Goal: Task Accomplishment & Management: Manage account settings

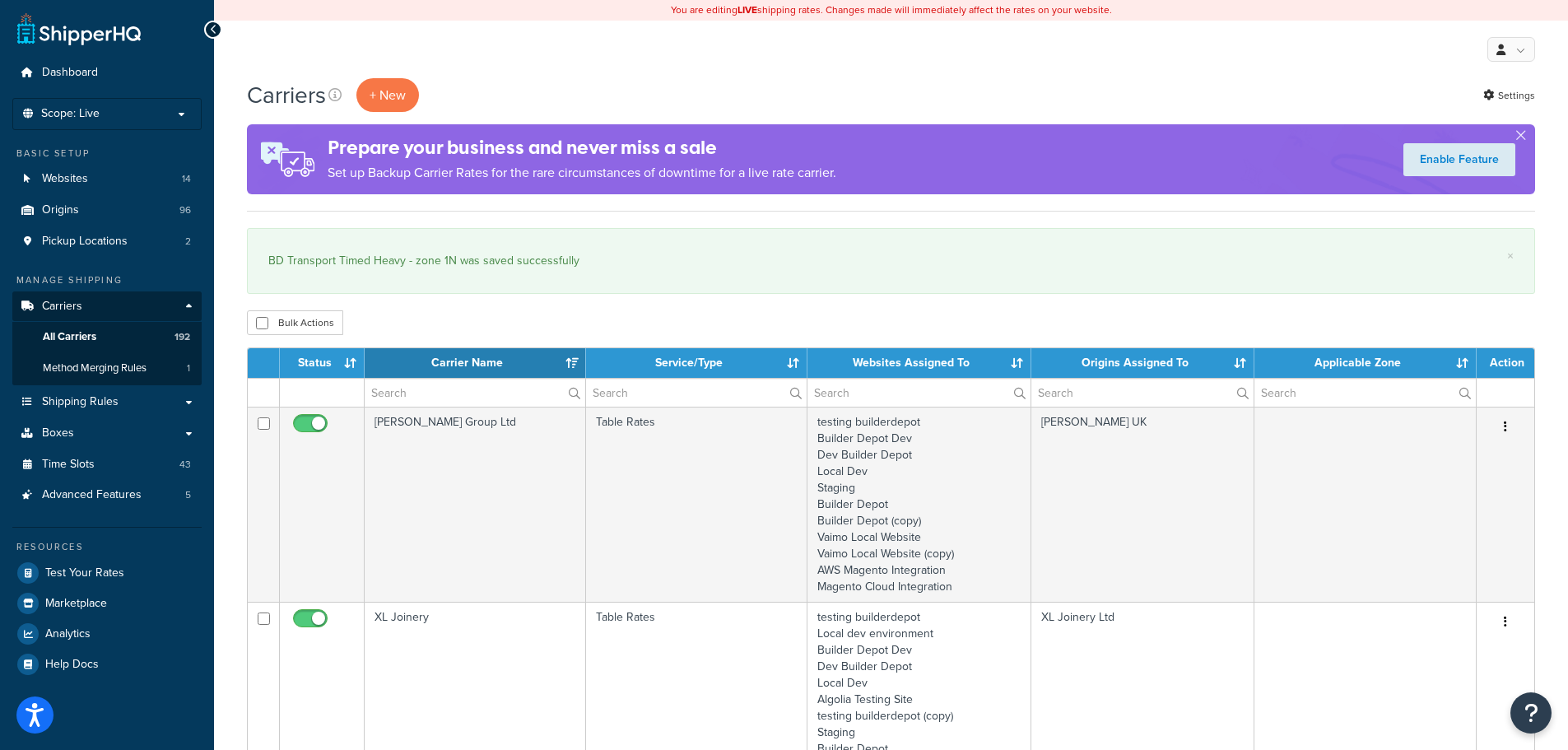
select select "15"
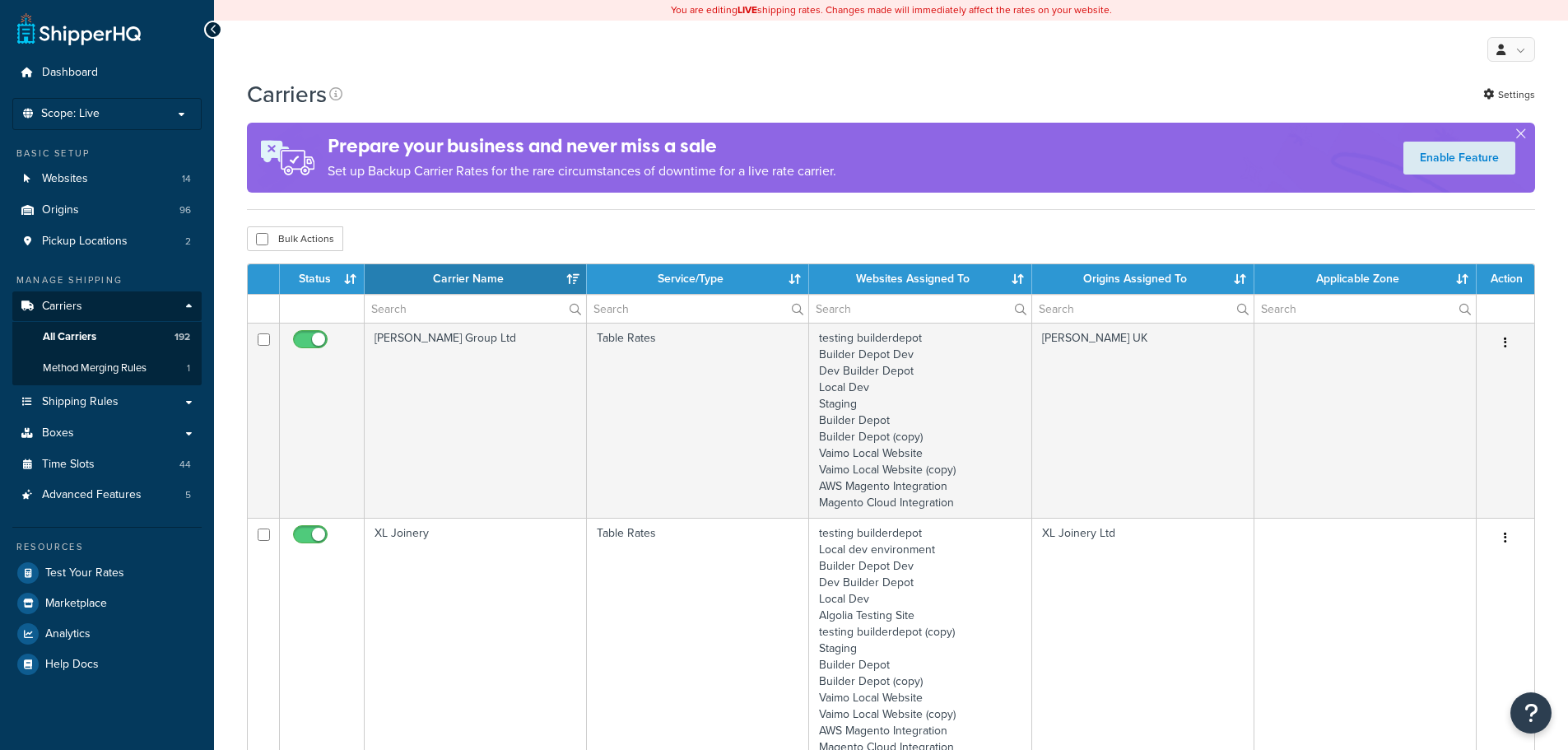
select select "15"
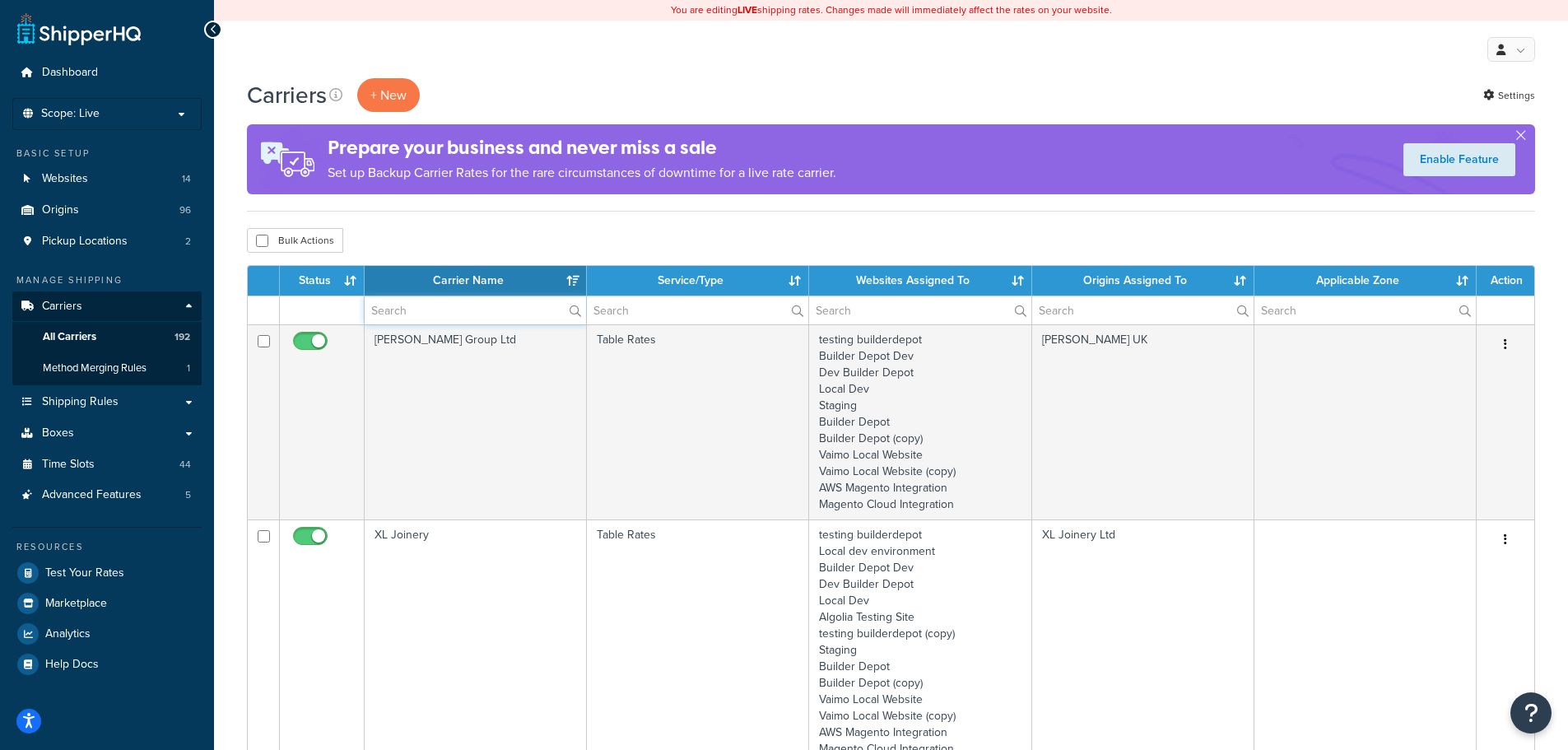
click at [465, 307] on input "text" at bounding box center [475, 310] width 221 height 28
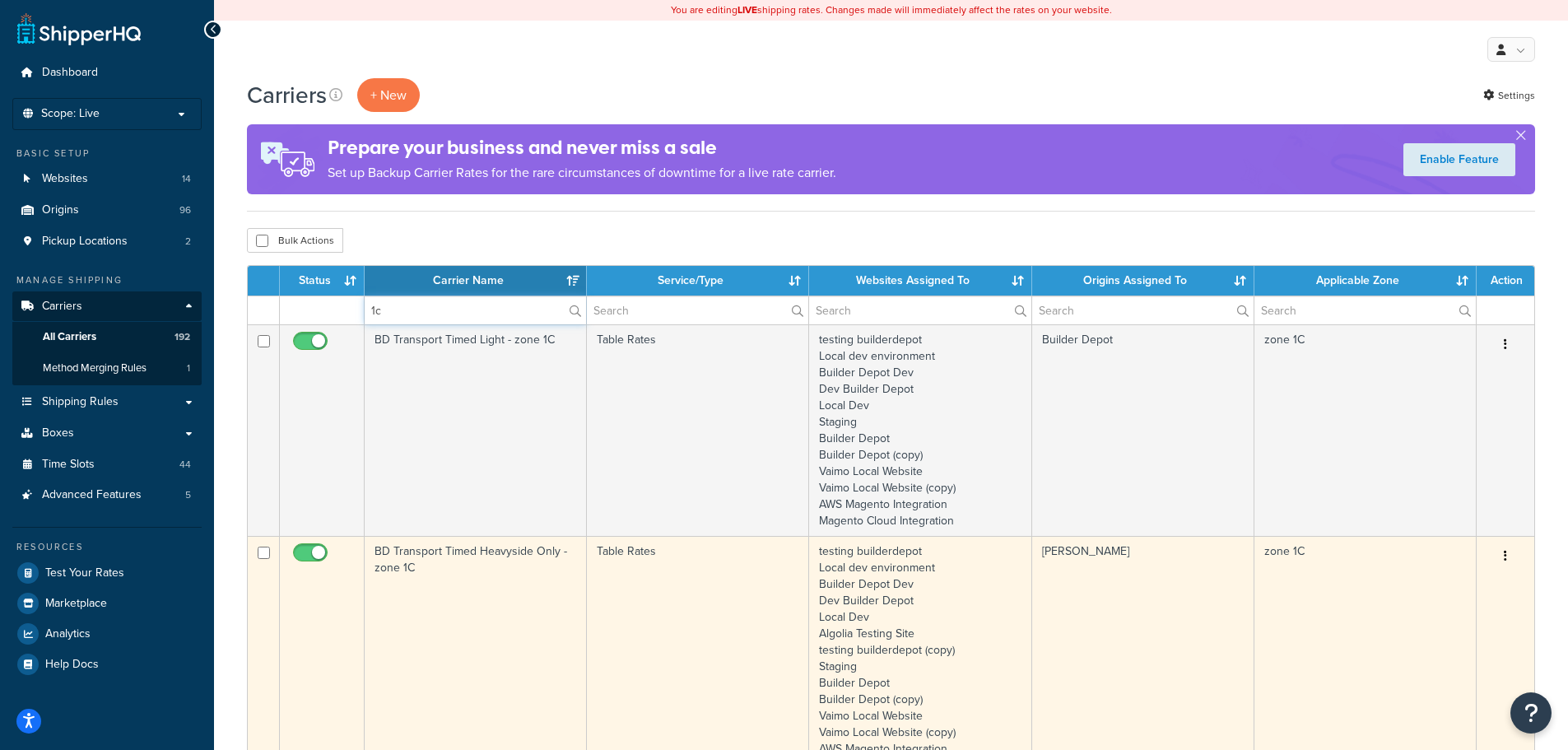
type input "1c"
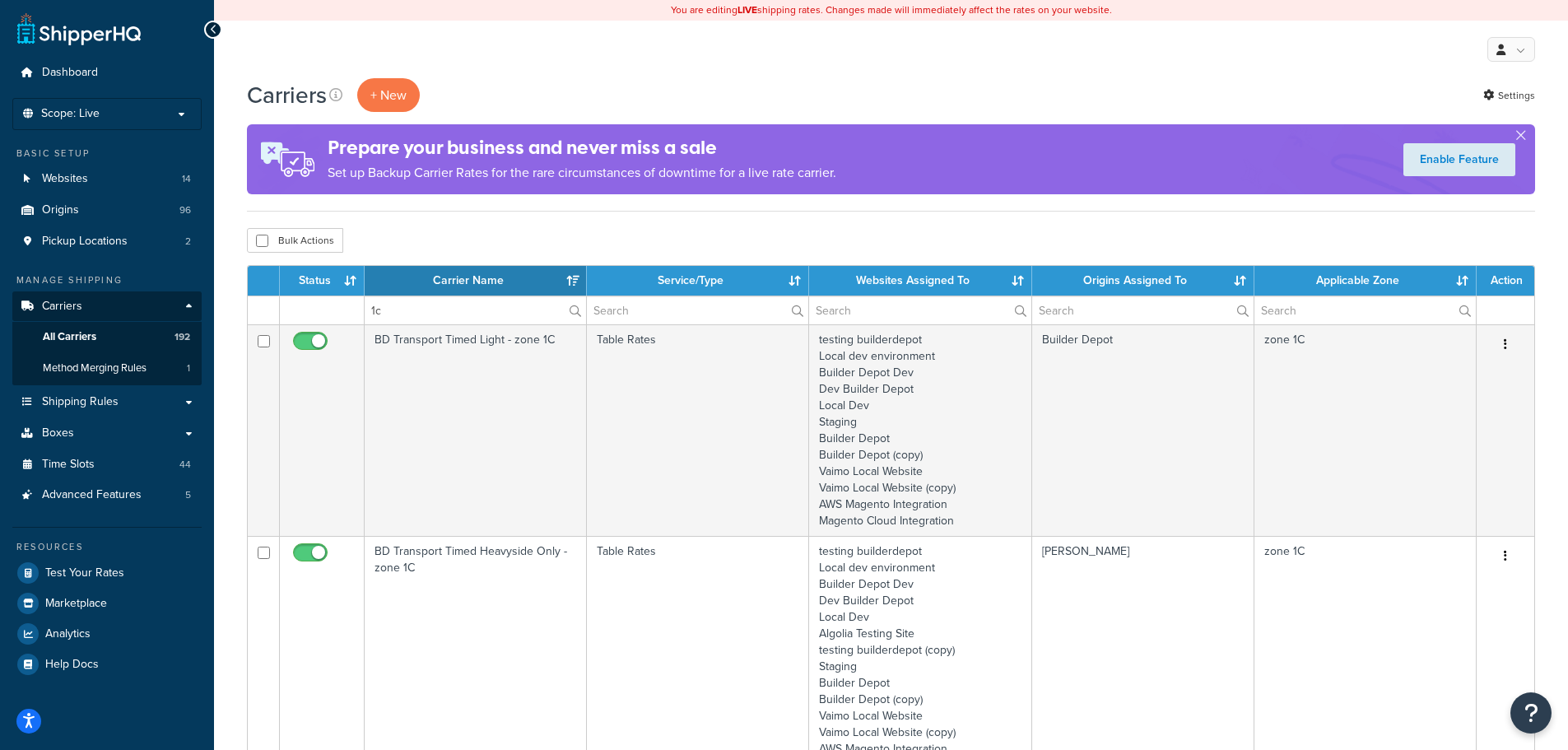
click at [468, 583] on td "BD Transport Timed Heavyside Only - zone 1C" at bounding box center [475, 658] width 222 height 245
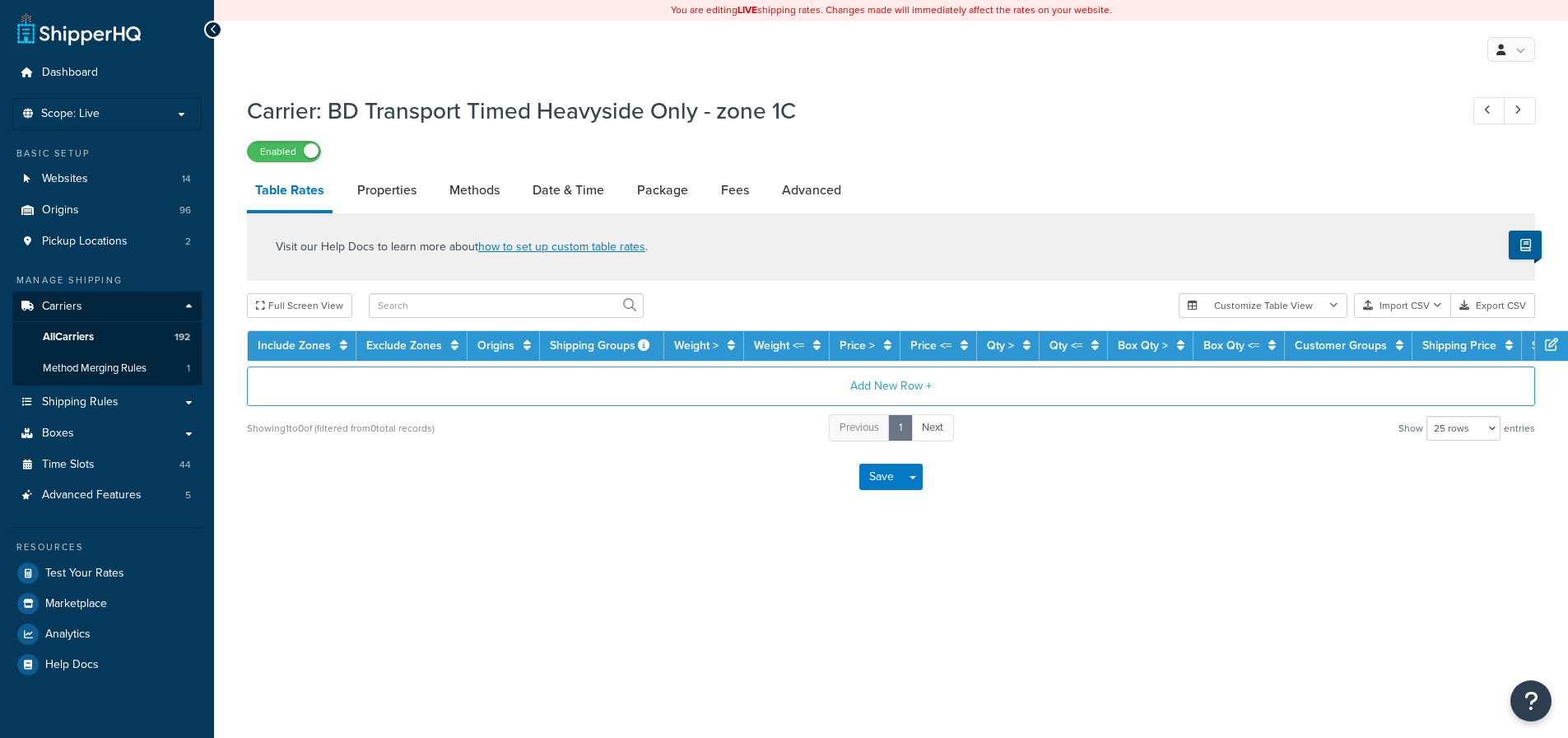
select select "25"
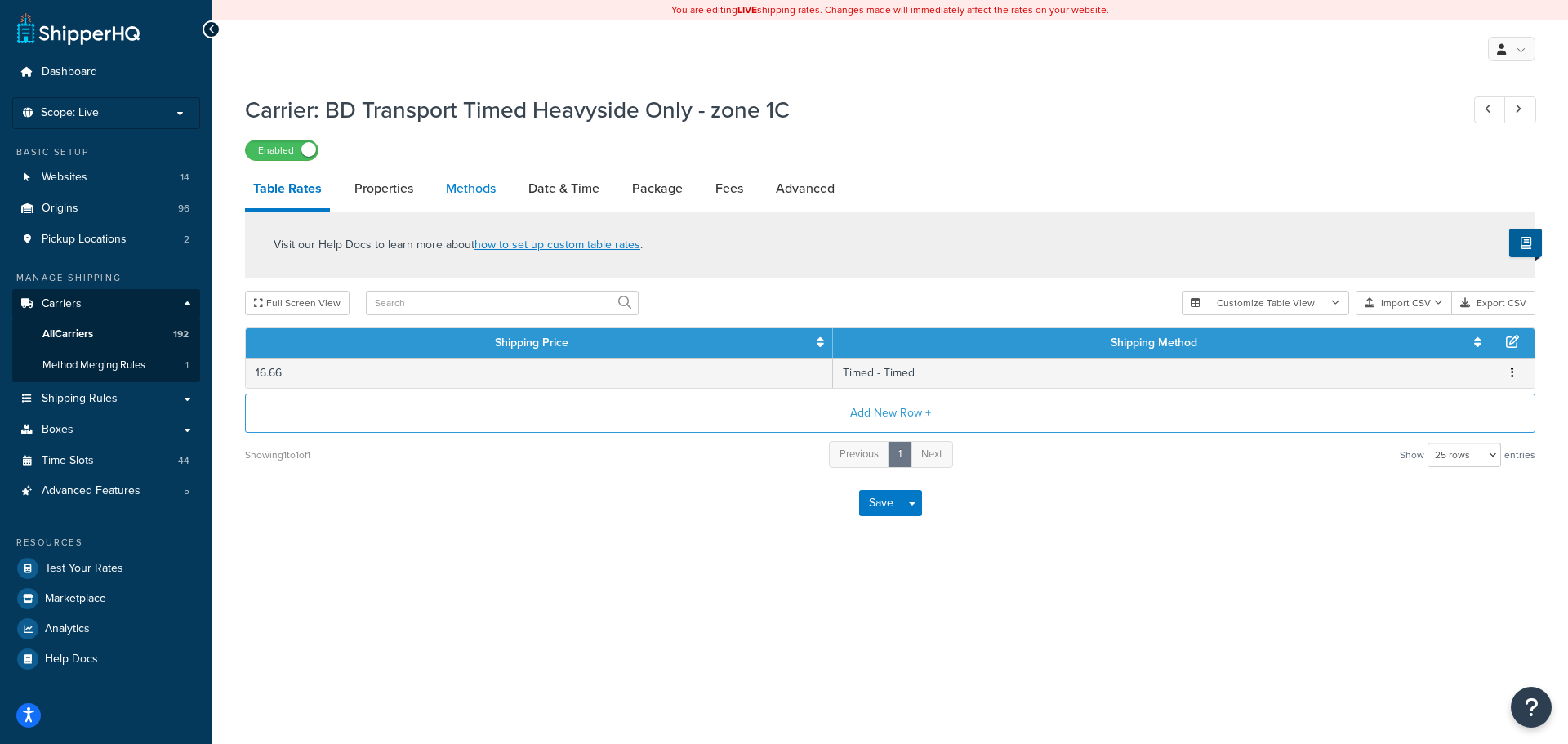
click at [461, 190] on link "Methods" at bounding box center [470, 189] width 66 height 39
select select "25"
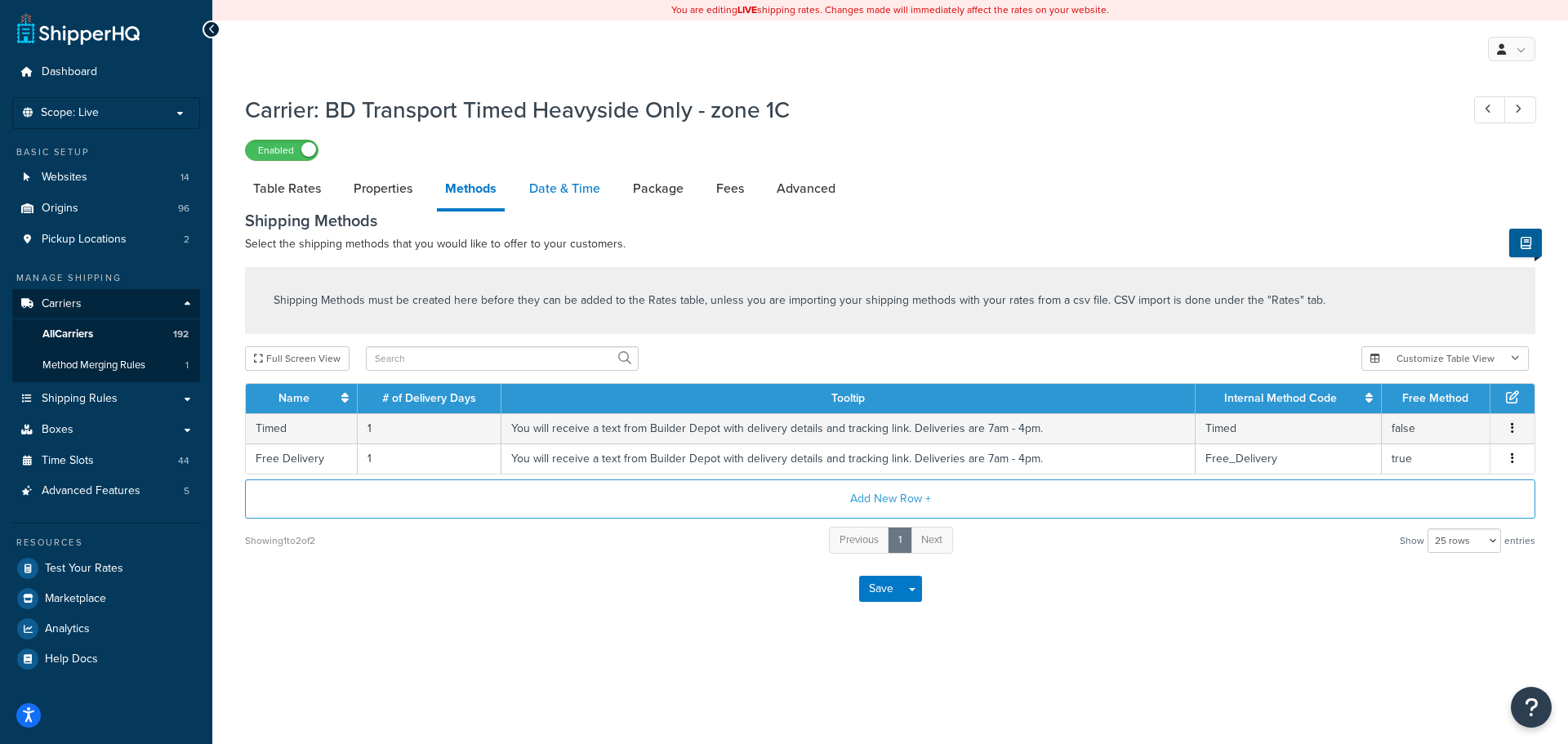
click at [560, 185] on link "Date & Time" at bounding box center [565, 189] width 87 height 39
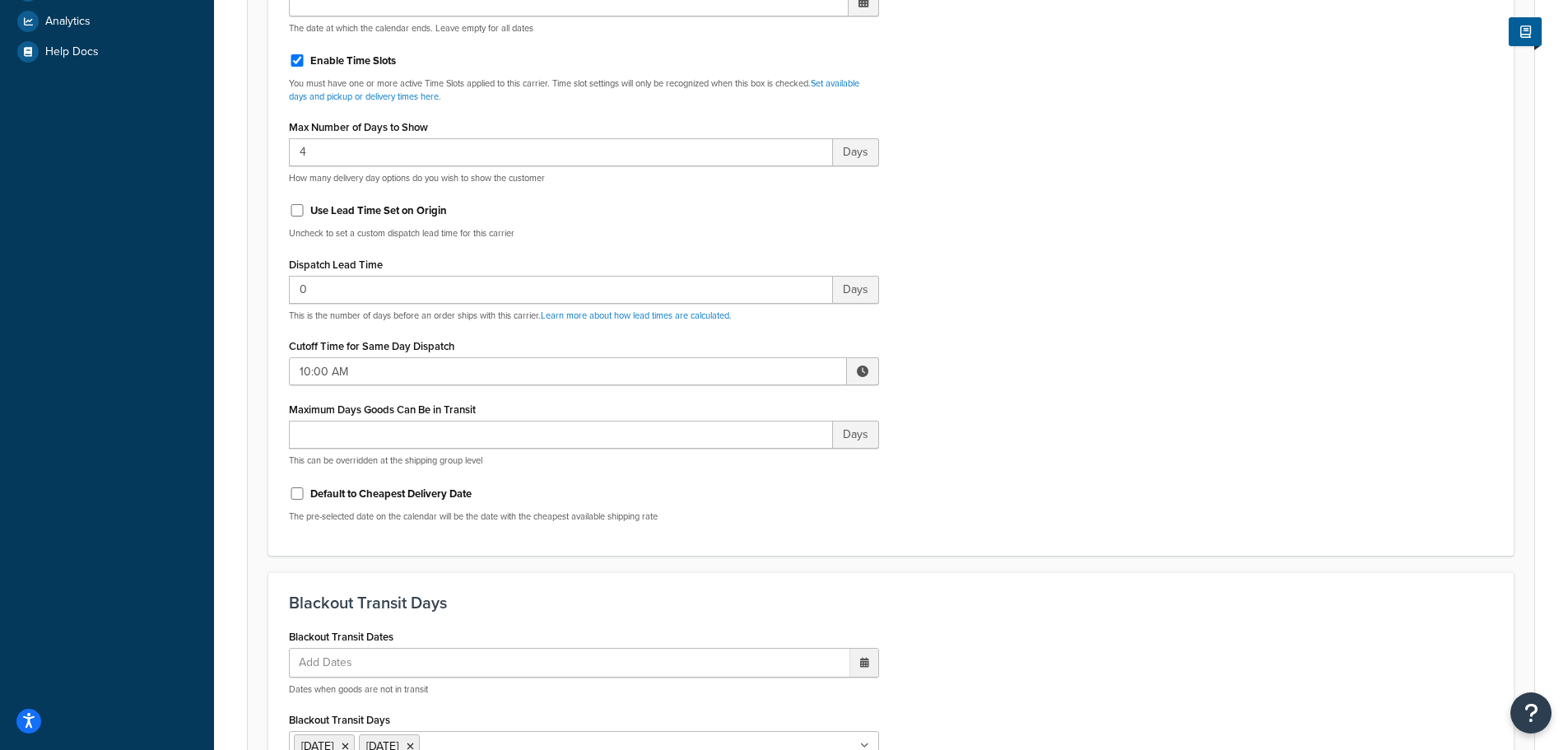
scroll to position [741, 0]
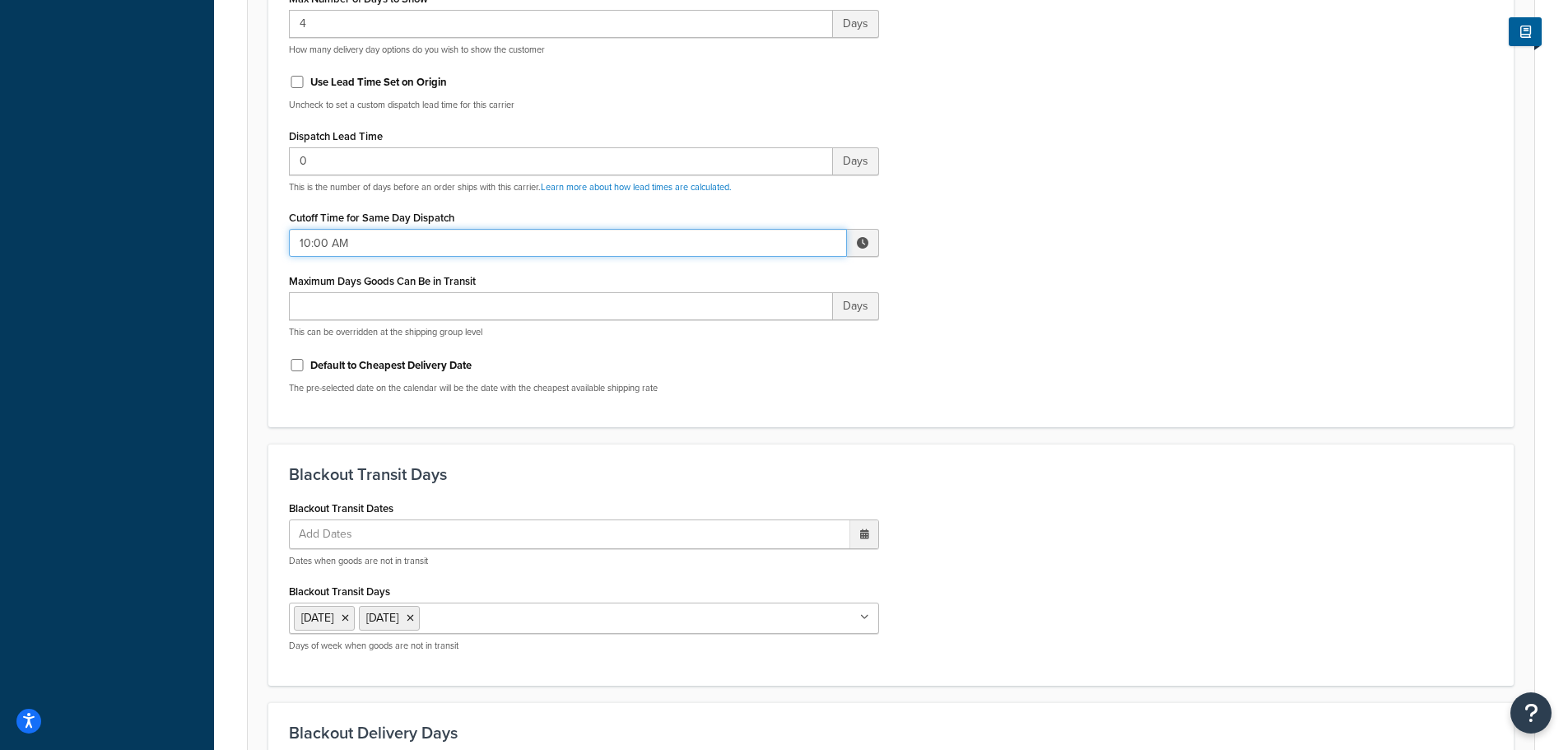
click at [358, 238] on input "10:00 AM" at bounding box center [568, 243] width 558 height 28
click at [734, 328] on span "▼" at bounding box center [742, 328] width 33 height 33
click at [733, 287] on span "▲" at bounding box center [742, 279] width 33 height 33
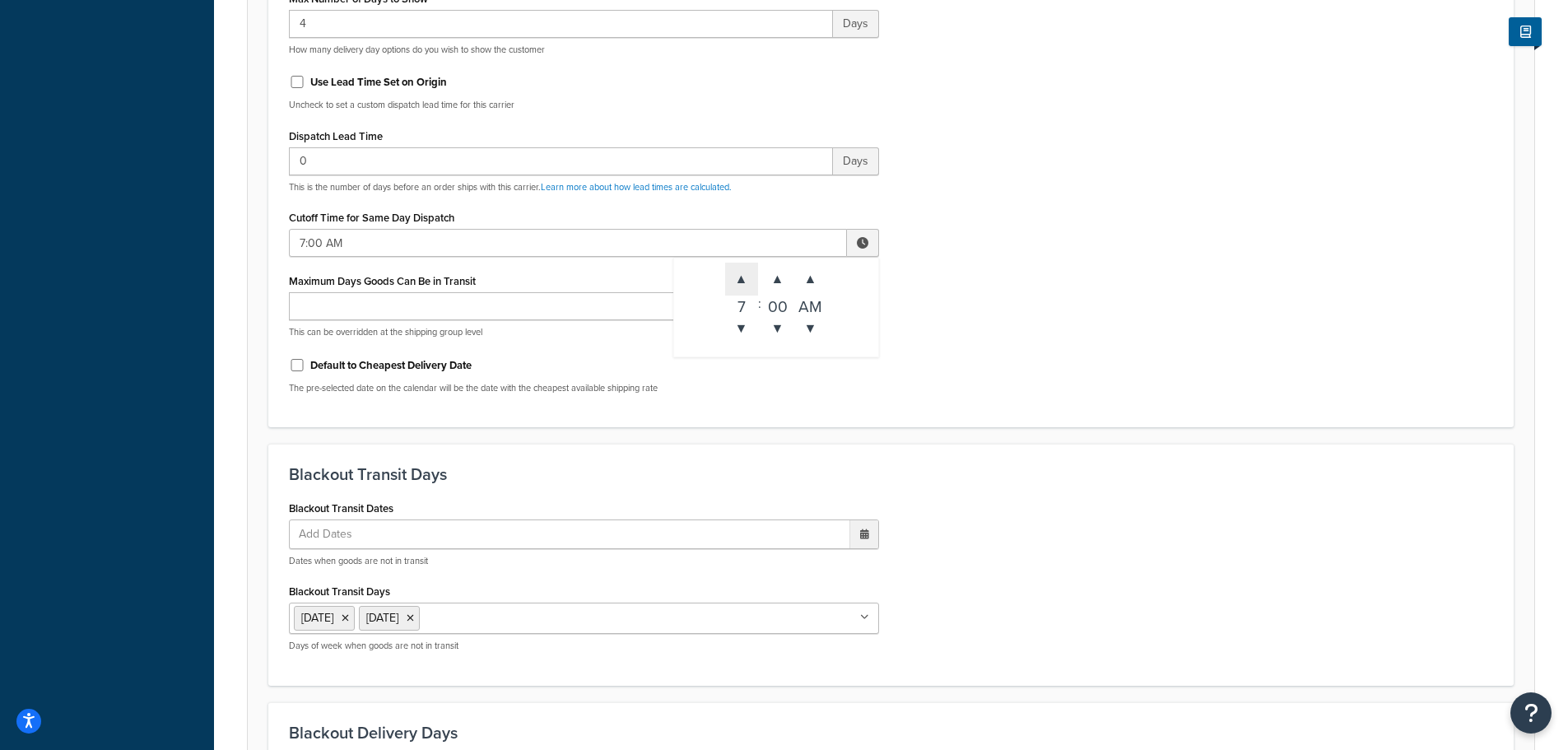
type input "8:00 AM"
click at [1122, 346] on div "Include Delivery Date Information: No, just show shipping rates Show Calendar S…" at bounding box center [891, 19] width 1229 height 775
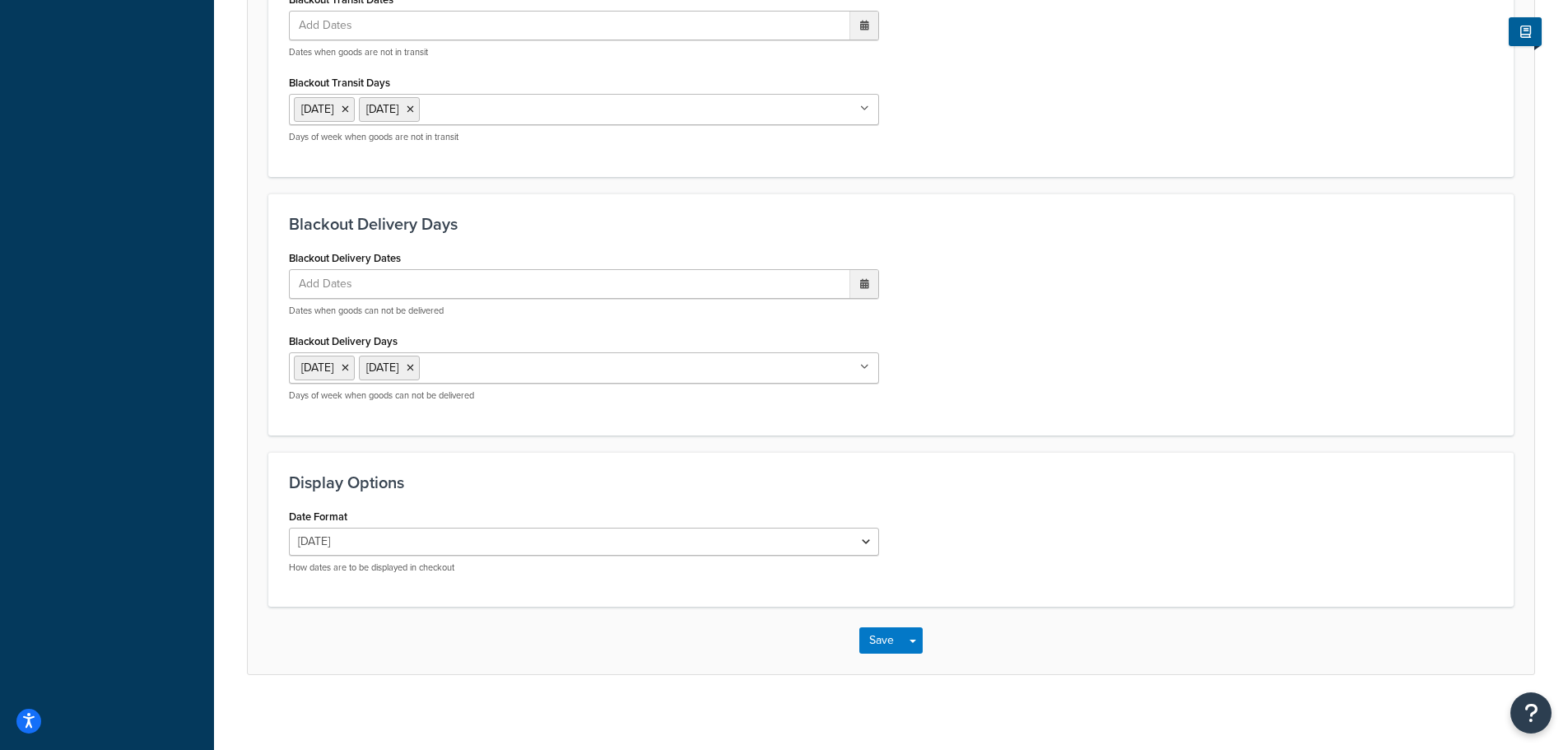
scroll to position [1258, 0]
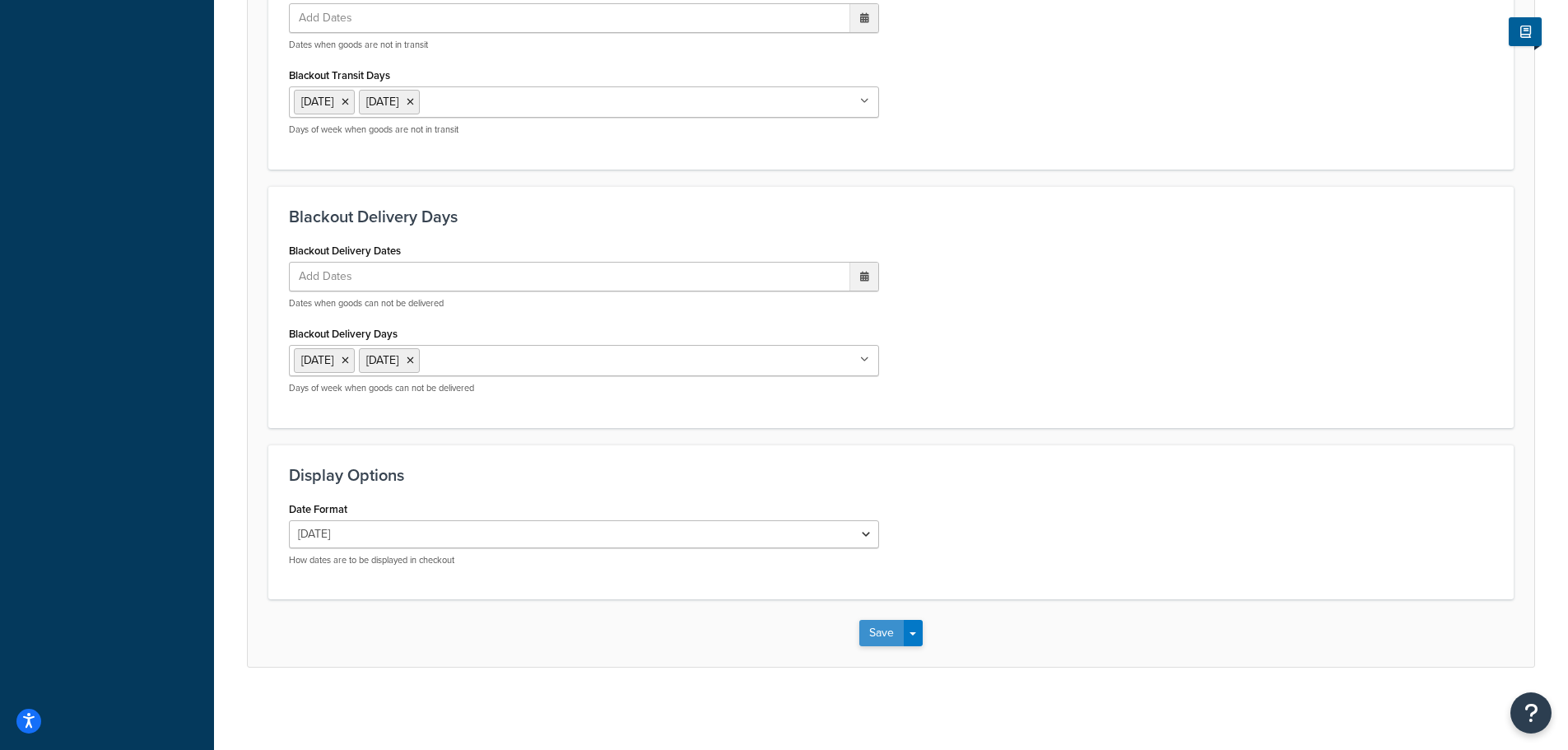
click at [870, 632] on button "Save" at bounding box center [881, 633] width 44 height 26
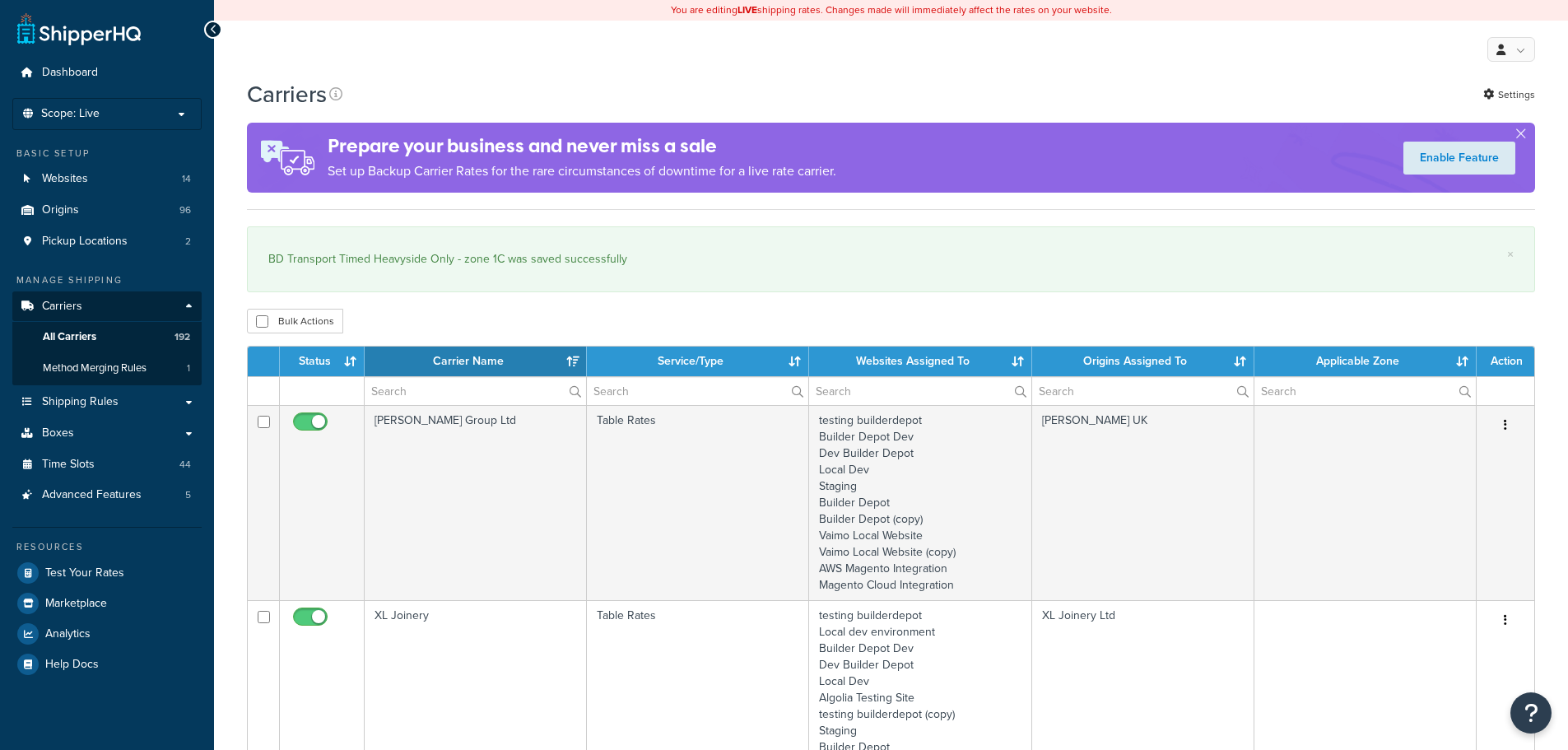
select select "15"
